Goal: Navigation & Orientation: Find specific page/section

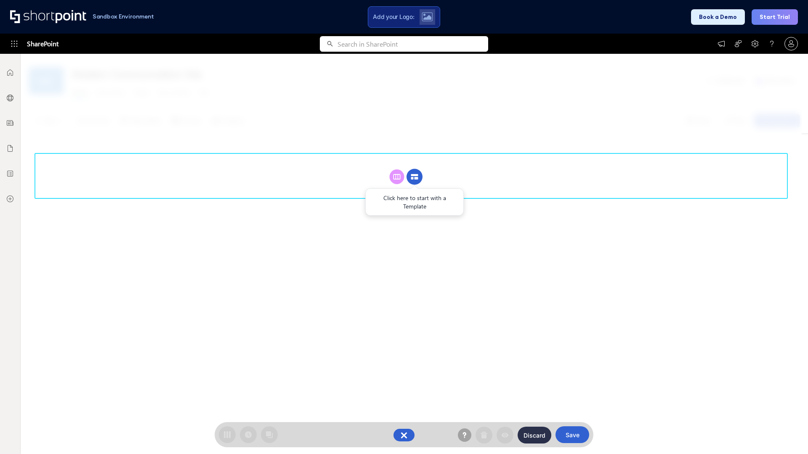
click at [414, 177] on circle at bounding box center [414, 177] width 16 height 16
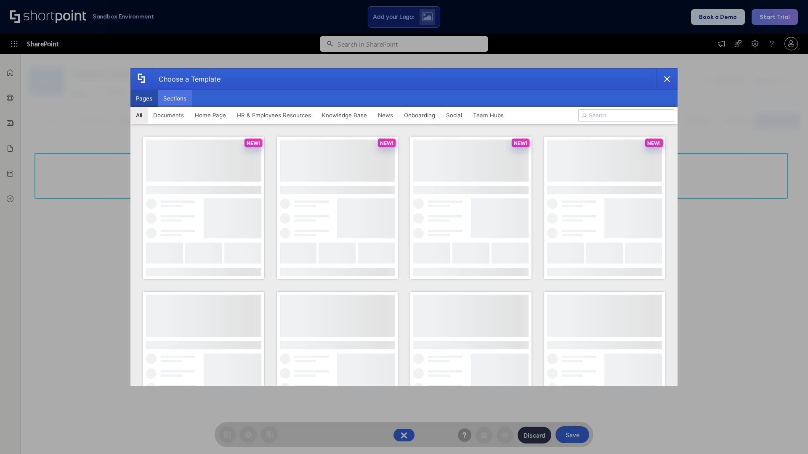
click at [175, 98] on button "Sections" at bounding box center [175, 98] width 34 height 17
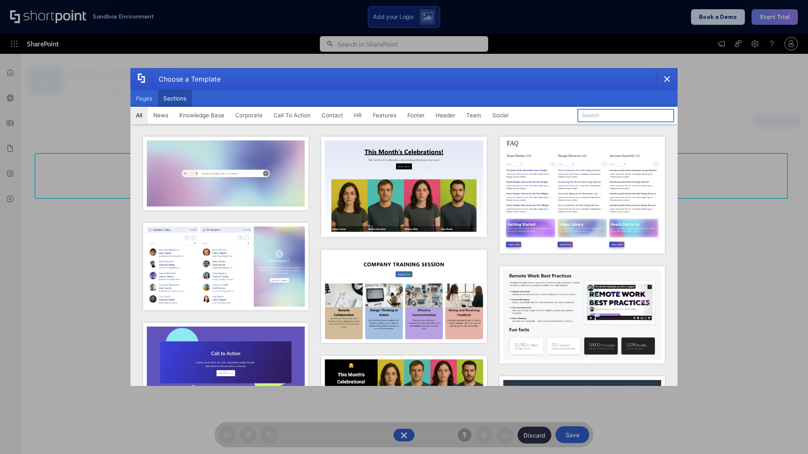
type input "Footer 2"
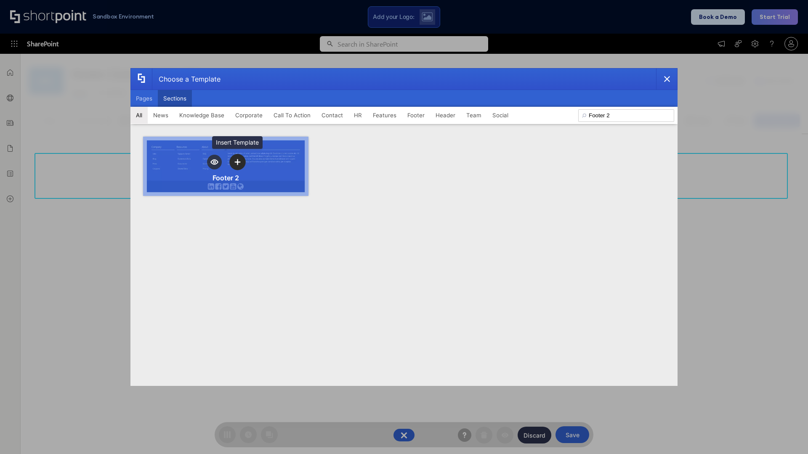
click at [237, 162] on icon "template selector" at bounding box center [237, 162] width 6 height 6
